Goal: Contribute content: Add original content to the website for others to see

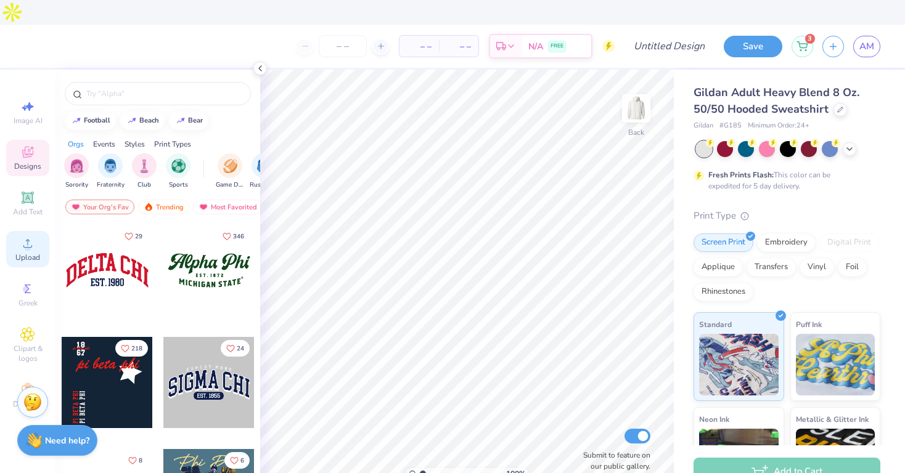
click at [28, 253] on span "Upload" at bounding box center [27, 258] width 25 height 10
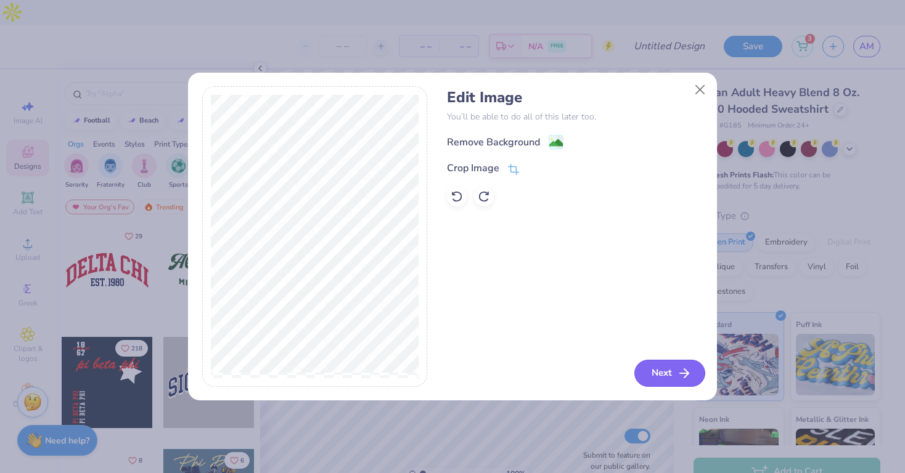
click at [667, 367] on button "Next" at bounding box center [669, 373] width 71 height 27
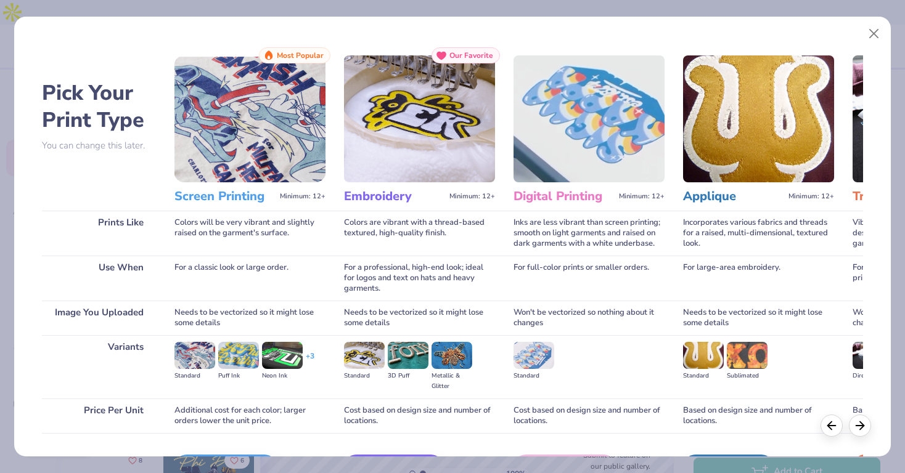
click at [424, 142] on img at bounding box center [419, 118] width 151 height 127
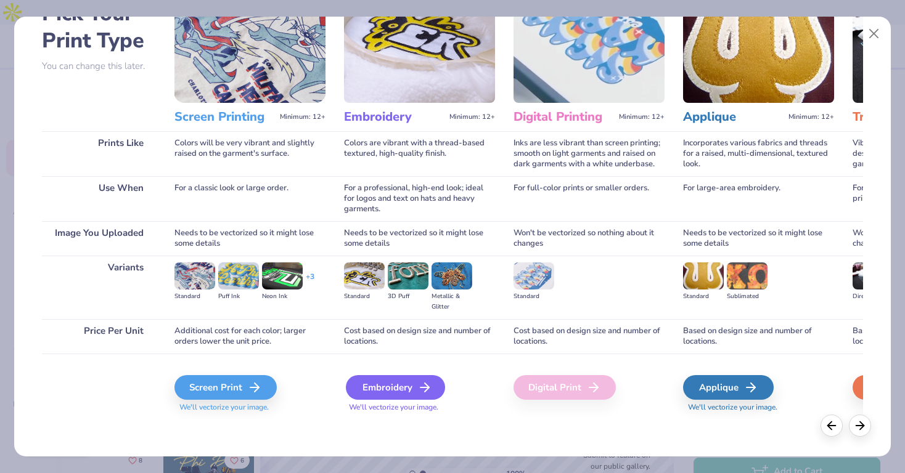
click at [377, 391] on div "Embroidery" at bounding box center [395, 387] width 99 height 25
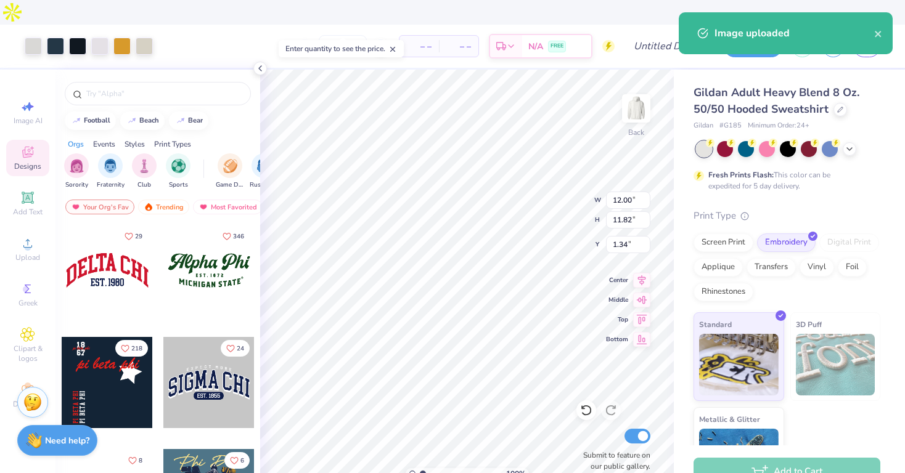
type input "5.17"
type input "5.10"
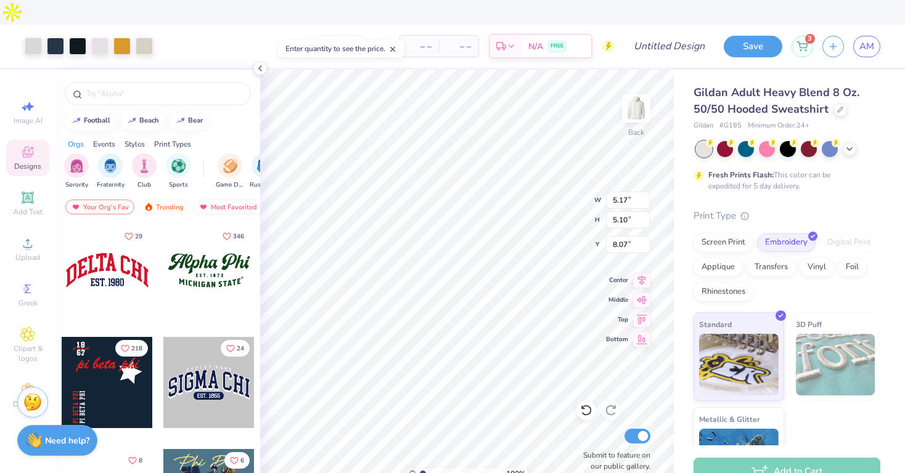
type input "3.00"
type input "3.22"
type input "3.17"
type input "4.93"
click at [37, 113] on div "Image AI Designs Add Text Upload Greek Clipart & logos Decorate" at bounding box center [27, 254] width 43 height 320
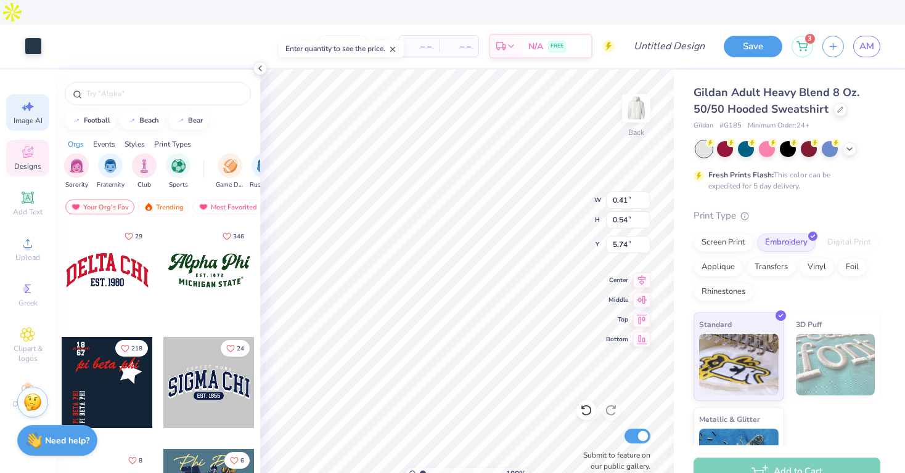
click at [35, 94] on div "Image AI" at bounding box center [27, 112] width 43 height 36
select select "4"
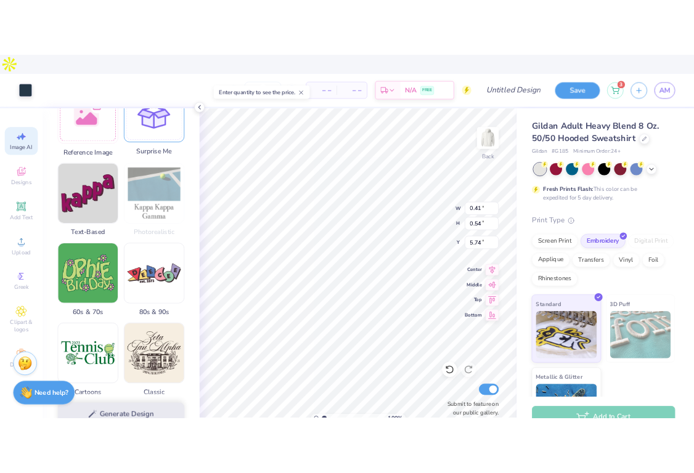
scroll to position [263, 0]
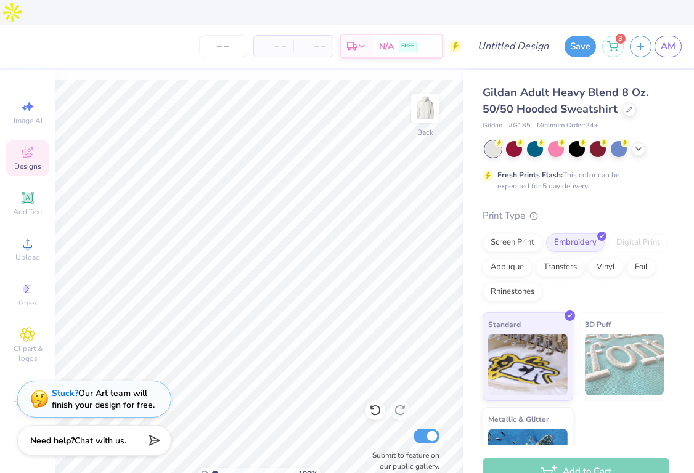
click at [27, 145] on icon at bounding box center [27, 152] width 15 height 15
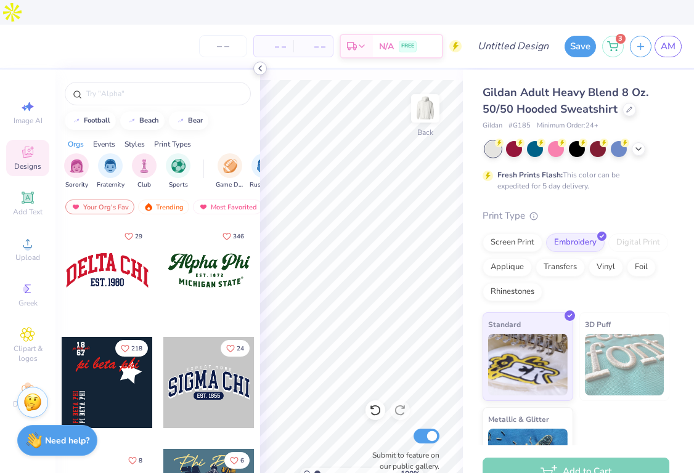
click at [263, 69] on icon at bounding box center [260, 68] width 10 height 10
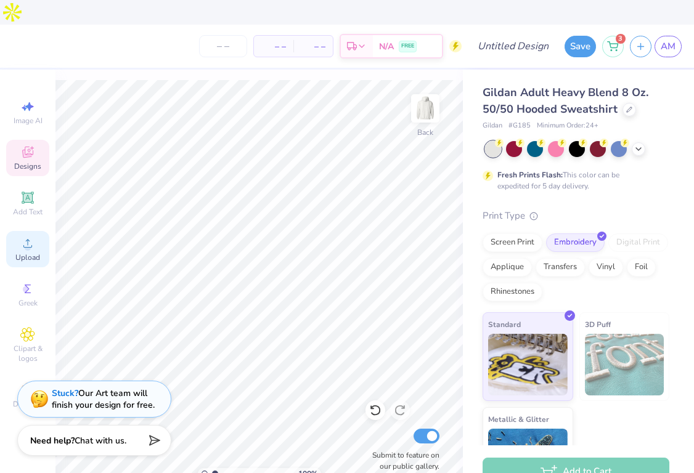
click at [32, 236] on icon at bounding box center [27, 243] width 15 height 15
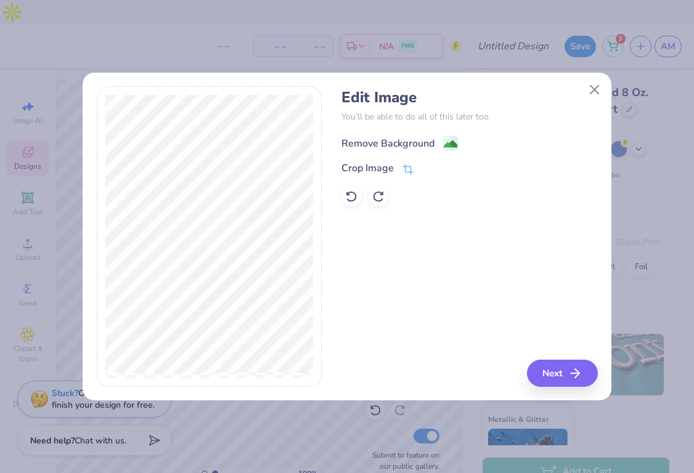
click at [418, 142] on div "Remove Background" at bounding box center [387, 143] width 93 height 15
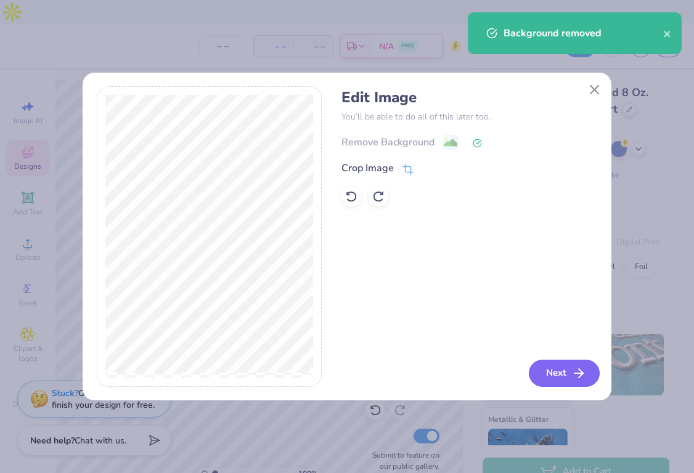
click at [559, 371] on button "Next" at bounding box center [564, 373] width 71 height 27
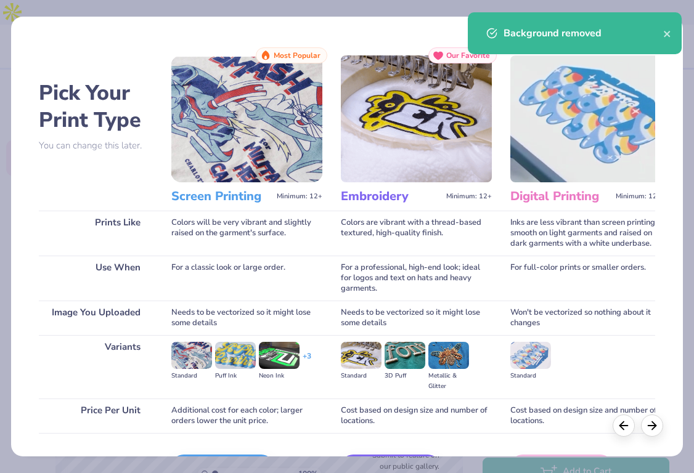
scroll to position [80, 0]
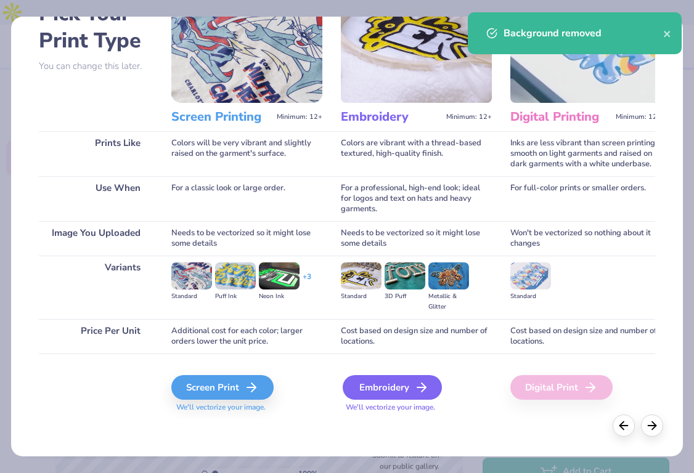
click at [393, 399] on div "Embroidery" at bounding box center [392, 387] width 99 height 25
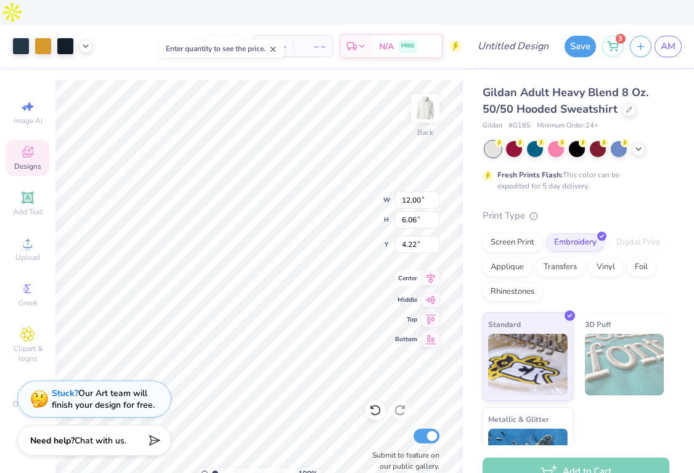
type input "3.58"
type input "1.81"
type input "3.00"
type input "2.33"
type input "1.17"
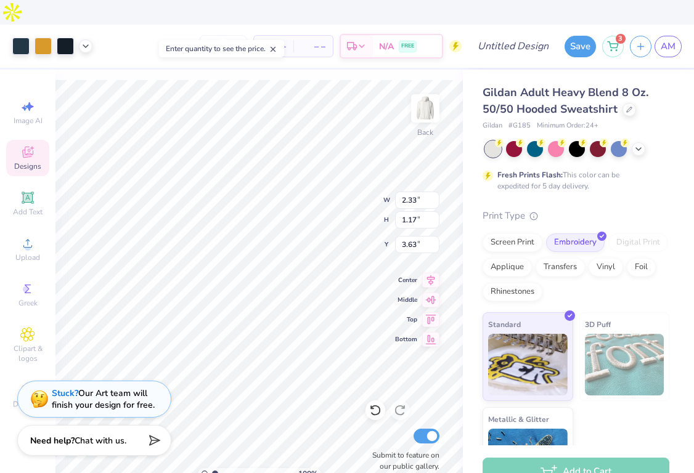
type input "3.00"
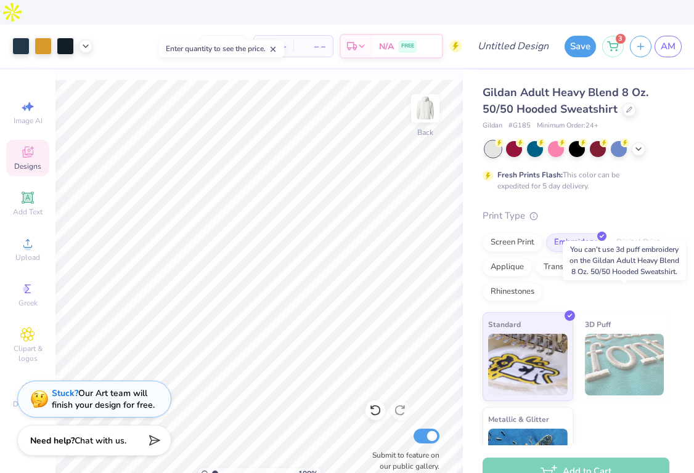
click at [615, 334] on img at bounding box center [625, 365] width 80 height 62
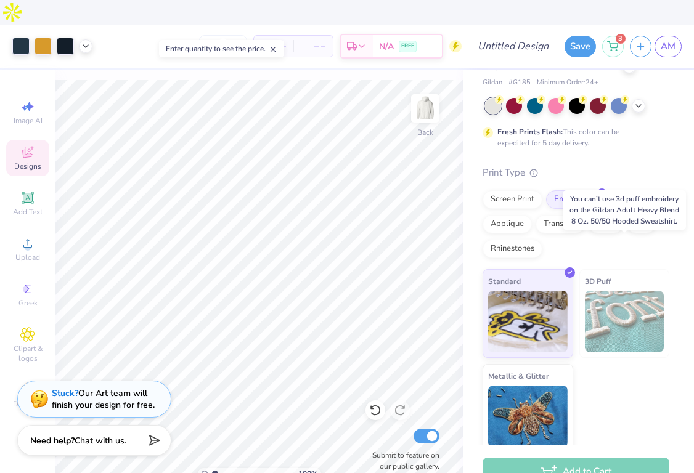
scroll to position [51, 0]
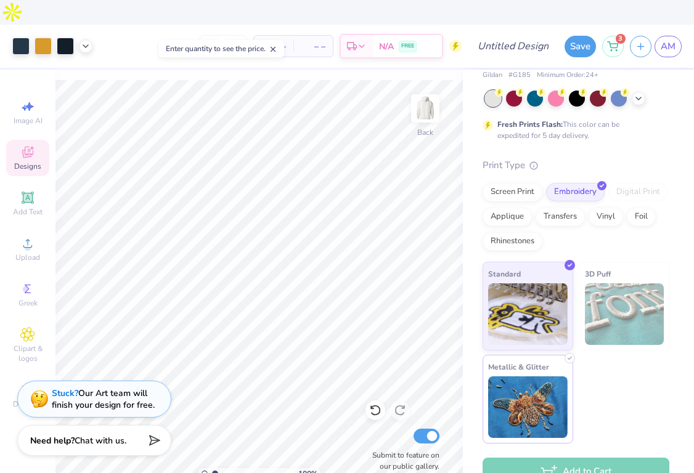
click at [528, 377] on img at bounding box center [528, 408] width 80 height 62
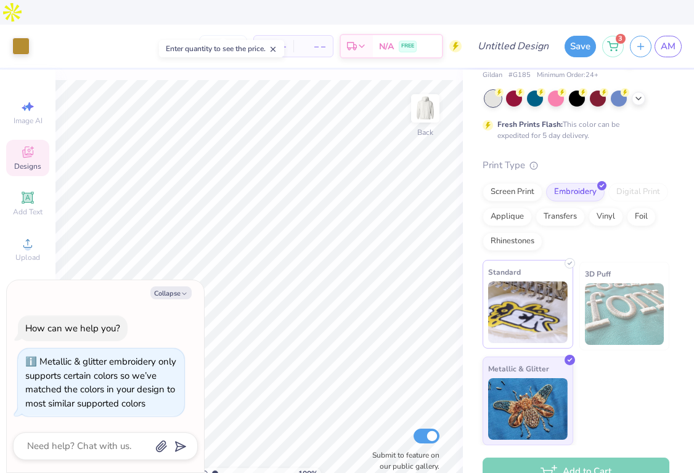
click at [529, 300] on img at bounding box center [528, 313] width 80 height 62
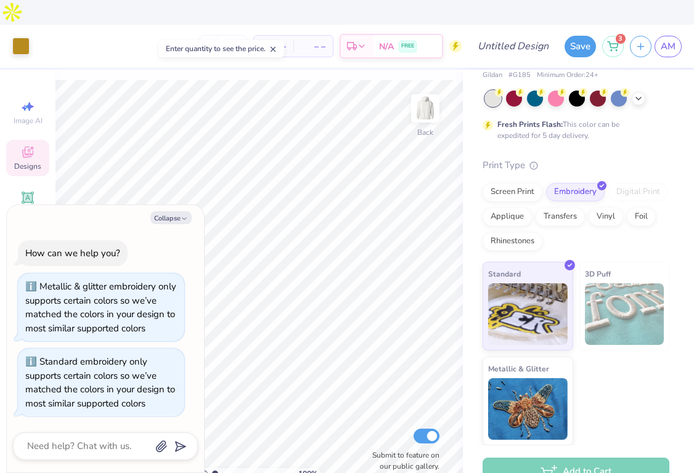
click at [652, 364] on div "Standard 3D Puff Metallic & Glitter" at bounding box center [576, 354] width 187 height 184
type textarea "x"
